Goal: Task Accomplishment & Management: Use online tool/utility

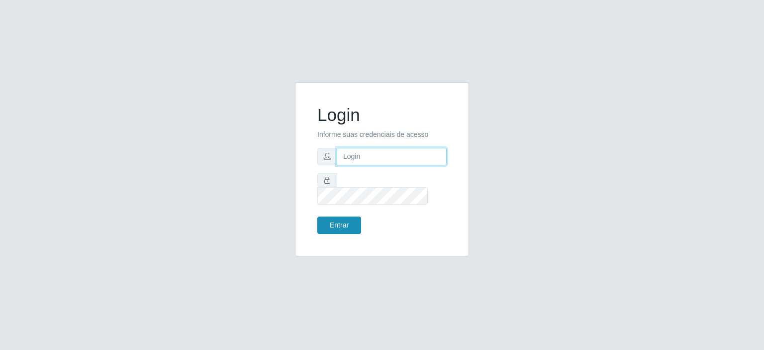
type input "[EMAIL_ADDRESS][DOMAIN_NAME]"
click at [333, 216] on button "Entrar" at bounding box center [339, 224] width 44 height 17
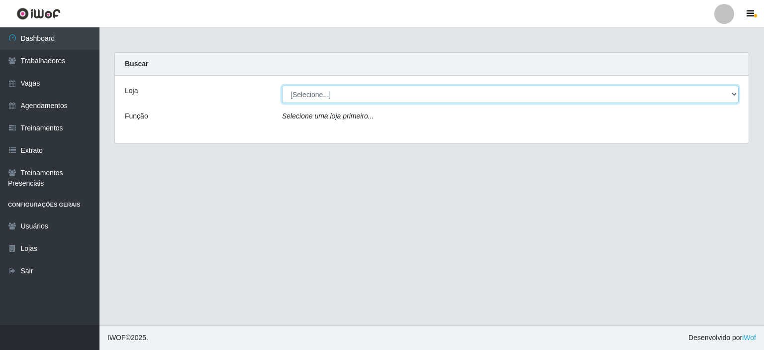
click at [314, 92] on select "[Selecione...] Preço Bom Supermercado" at bounding box center [510, 94] width 457 height 17
select select "387"
click at [282, 86] on select "[Selecione...] Preço Bom Supermercado" at bounding box center [510, 94] width 457 height 17
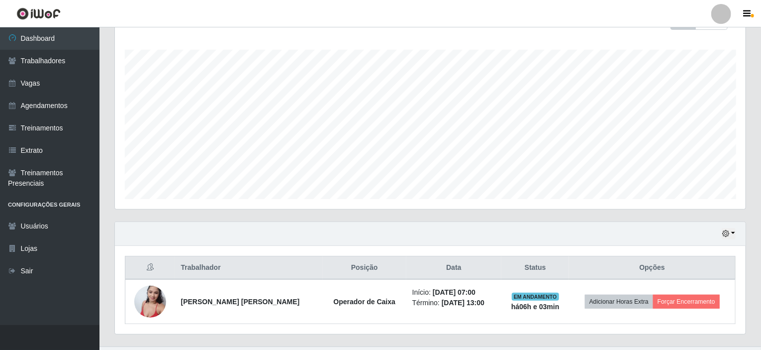
scroll to position [176, 0]
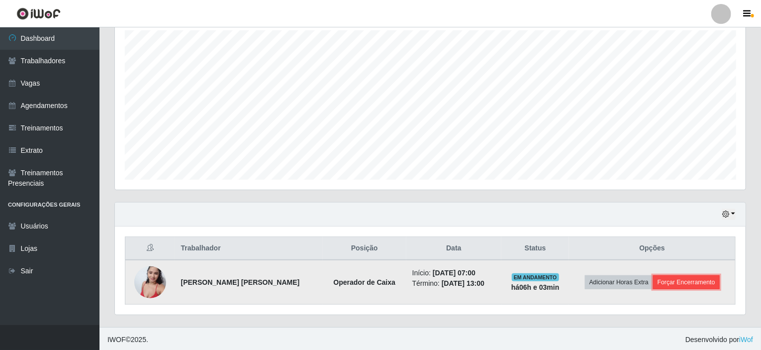
click at [678, 276] on button "Forçar Encerramento" at bounding box center [686, 282] width 67 height 14
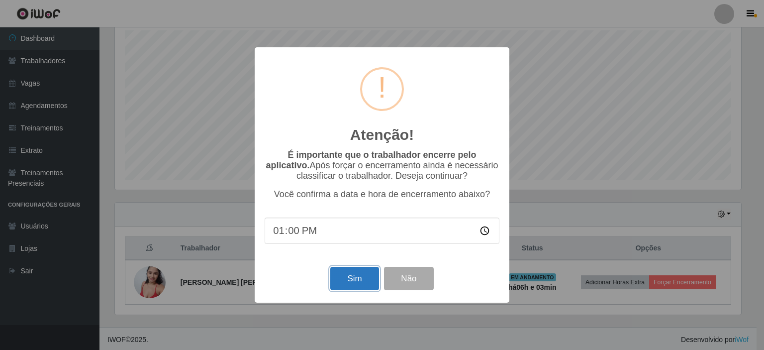
click at [358, 277] on button "Sim" at bounding box center [354, 278] width 48 height 23
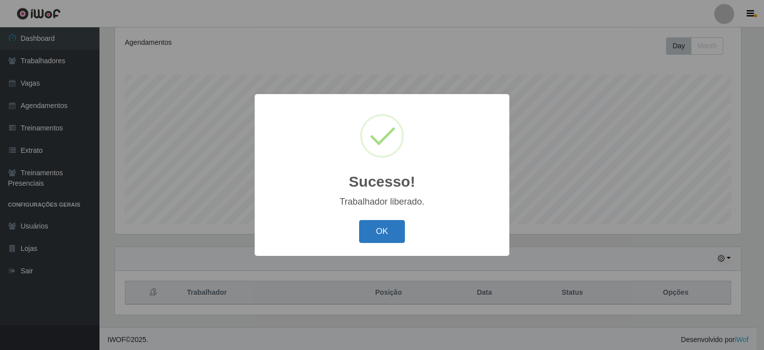
click at [384, 237] on button "OK" at bounding box center [382, 231] width 46 height 23
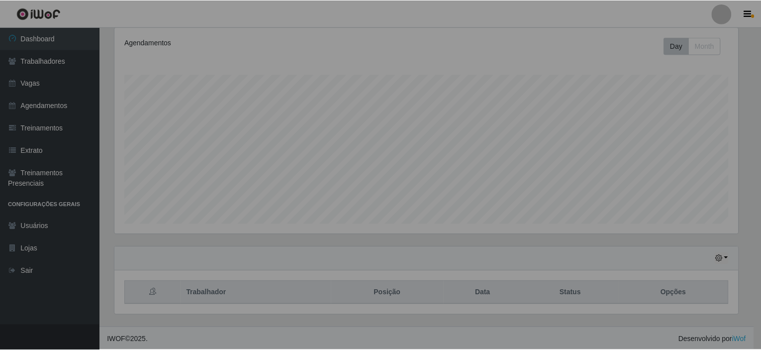
scroll to position [206, 631]
